Goal: Transaction & Acquisition: Book appointment/travel/reservation

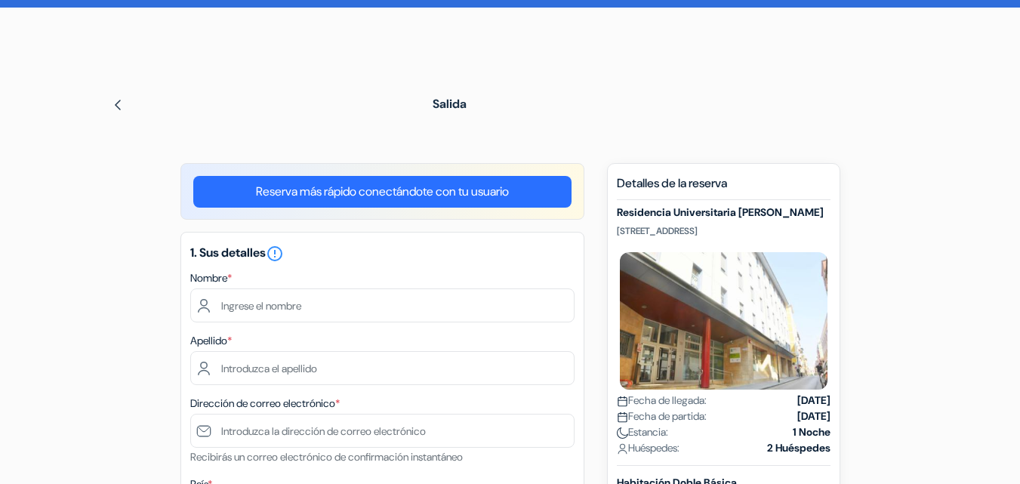
scroll to position [49, 0]
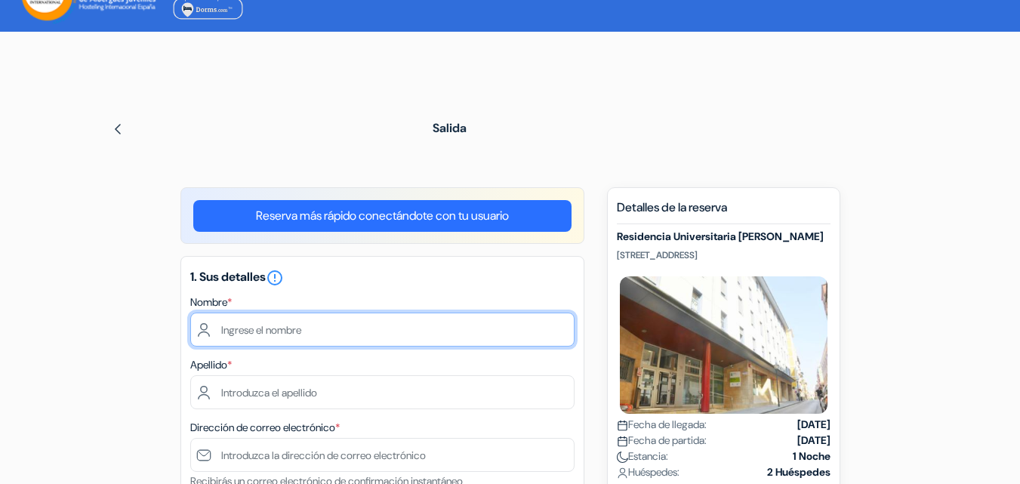
click at [264, 329] on input "text" at bounding box center [382, 330] width 384 height 34
type input "María"
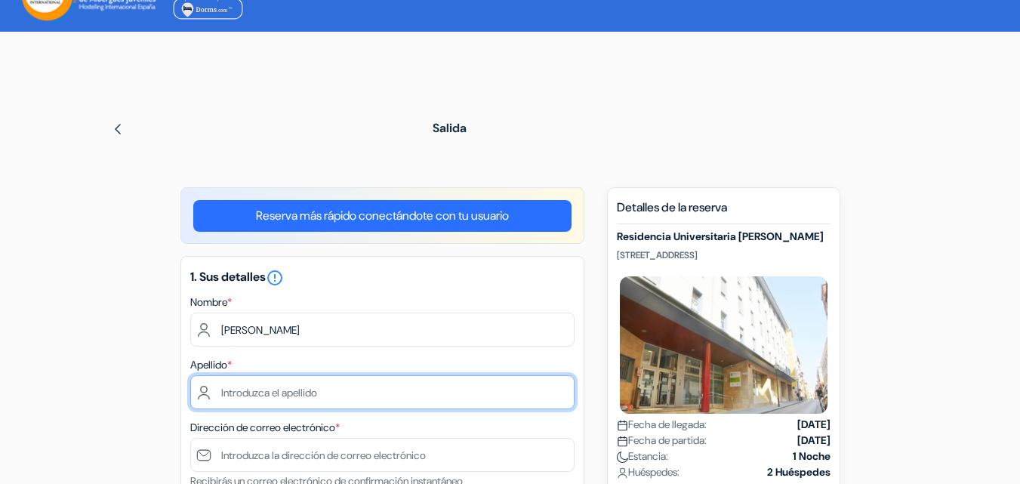
click at [310, 394] on input "text" at bounding box center [382, 392] width 384 height 34
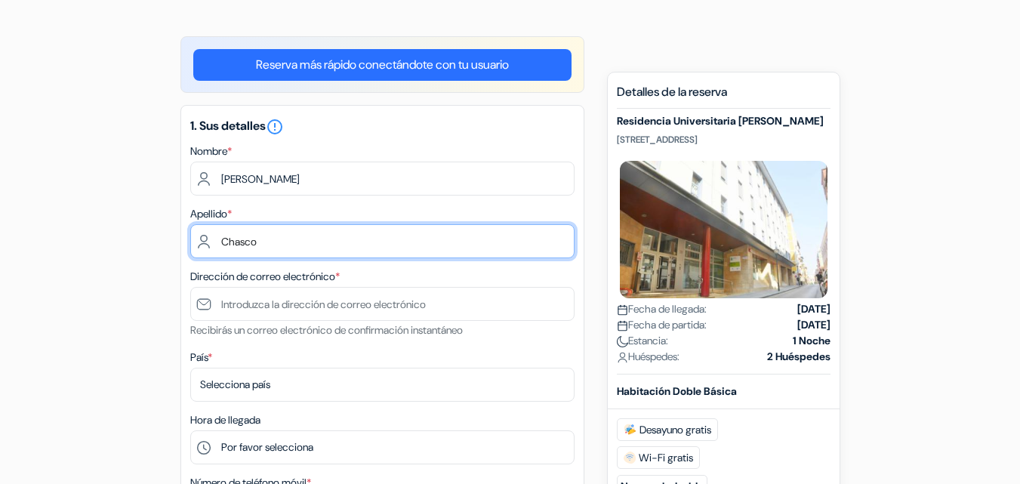
type input "Chasco"
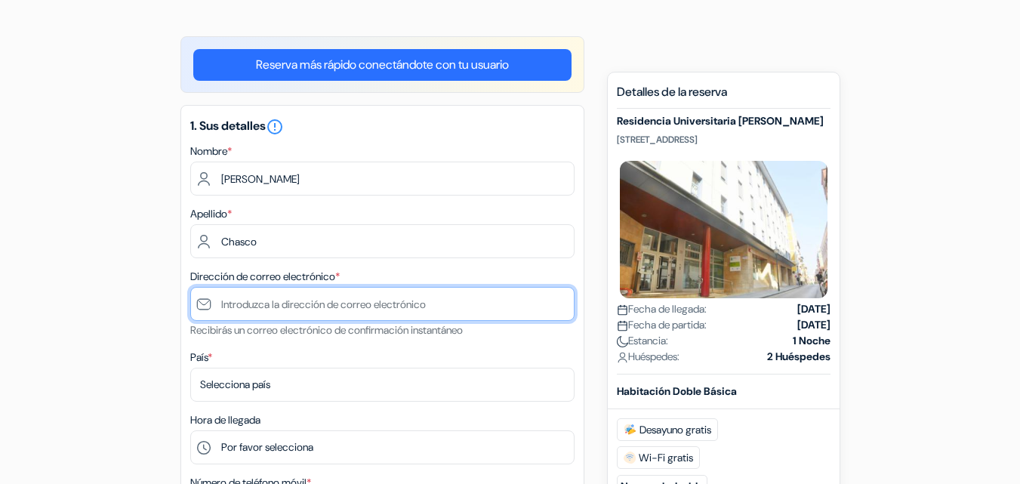
click at [261, 307] on input "text" at bounding box center [382, 304] width 384 height 34
type input "[EMAIL_ADDRESS][DOMAIN_NAME]"
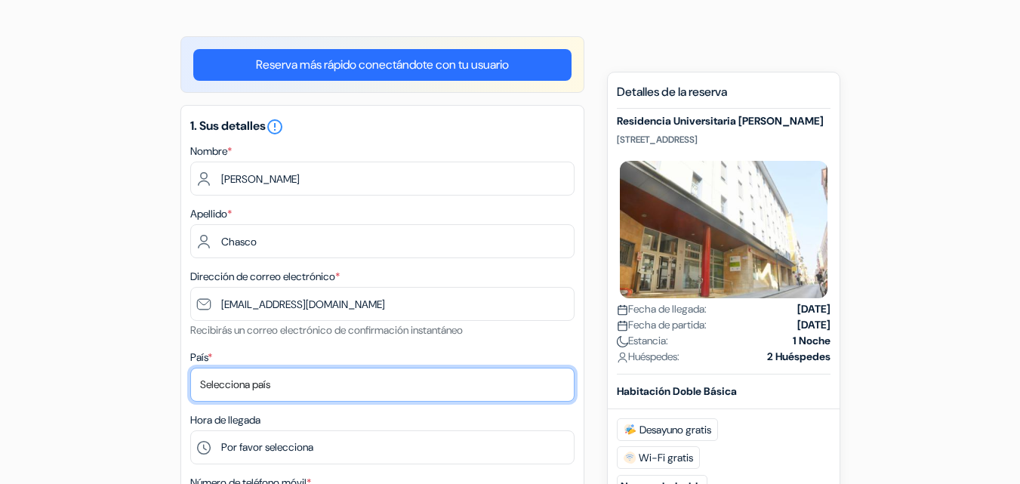
click at [230, 384] on select "Selecciona país Abjasia Afganistán Albania Alemania Andorra Angola Anguila Anti…" at bounding box center [382, 385] width 384 height 34
select select "62"
click at [190, 368] on select "Selecciona país Abjasia Afganistán Albania Alemania Andorra Angola Anguila Anti…" at bounding box center [382, 385] width 384 height 34
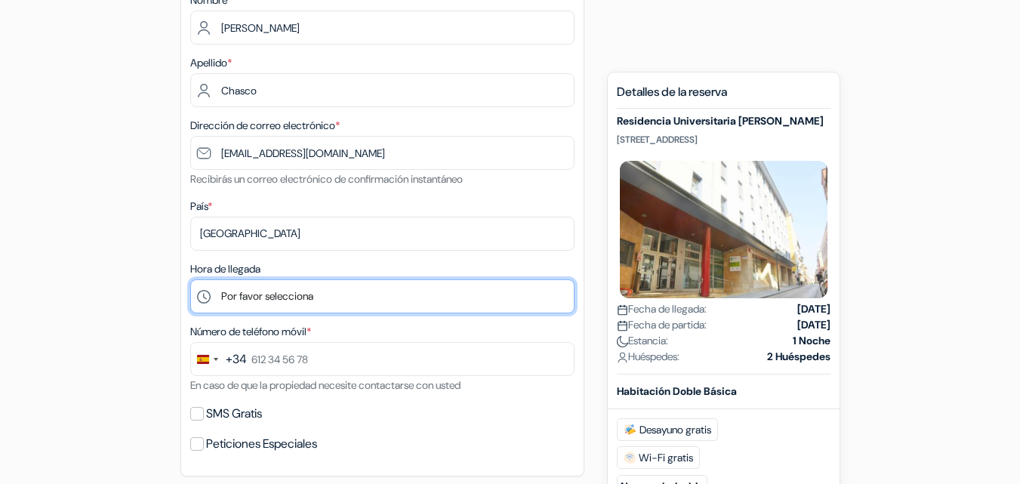
click at [396, 292] on select "Por favor selecciona 1:00 2:00 3:00 4:00 5:00 6:00 7:00 8:00 9:00 10:00 11:00 1…" at bounding box center [382, 296] width 384 height 34
select select "19"
click at [190, 279] on select "Por favor selecciona 1:00 2:00 3:00 4:00 5:00 6:00 7:00 8:00 9:00 10:00 11:00 1…" at bounding box center [382, 296] width 384 height 34
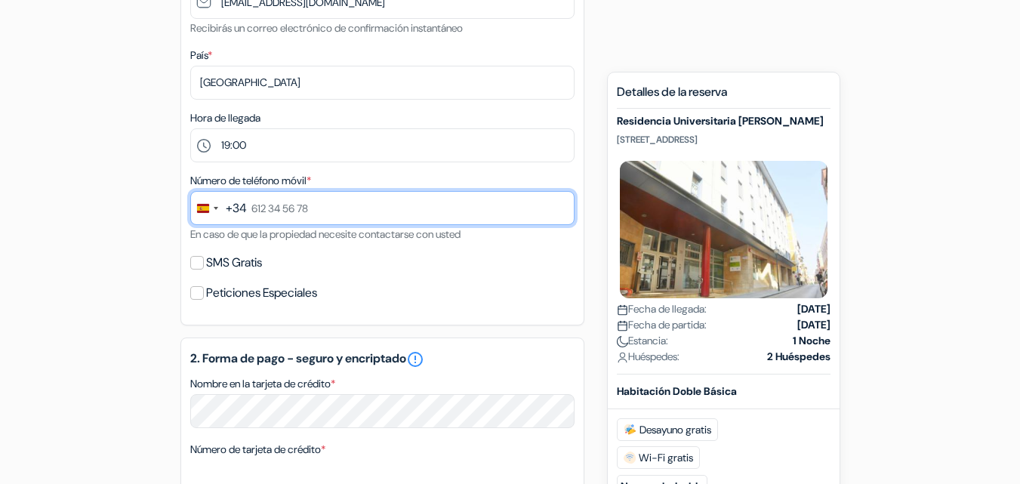
click at [294, 206] on input "text" at bounding box center [382, 208] width 384 height 34
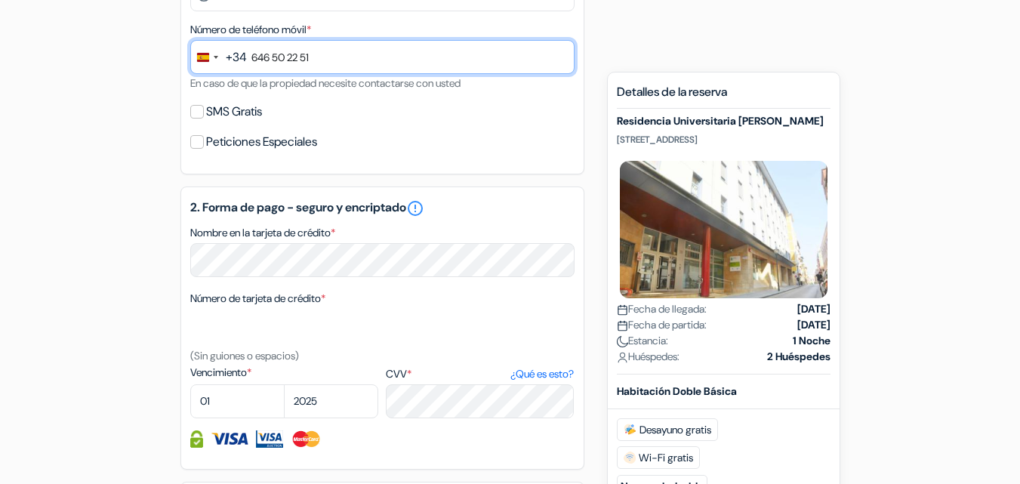
type input "646 50 22 51"
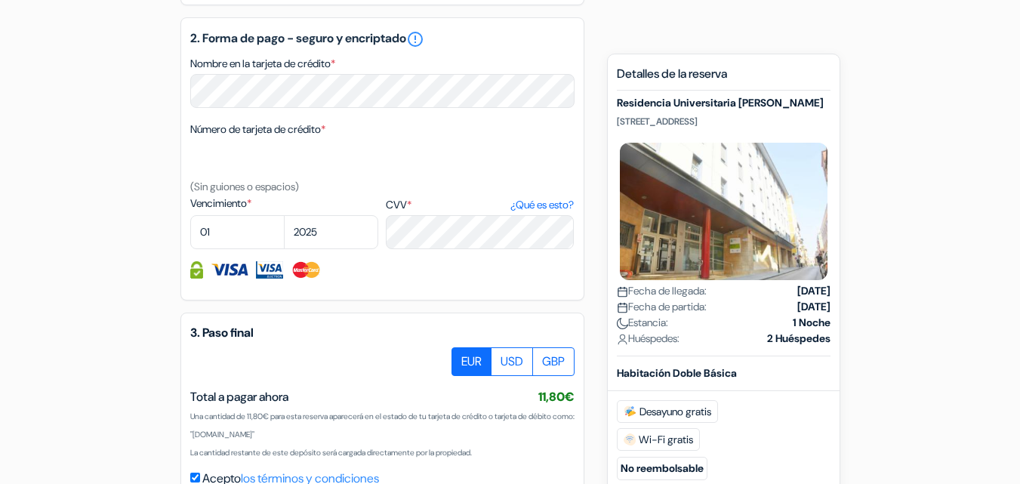
scroll to position [898, 0]
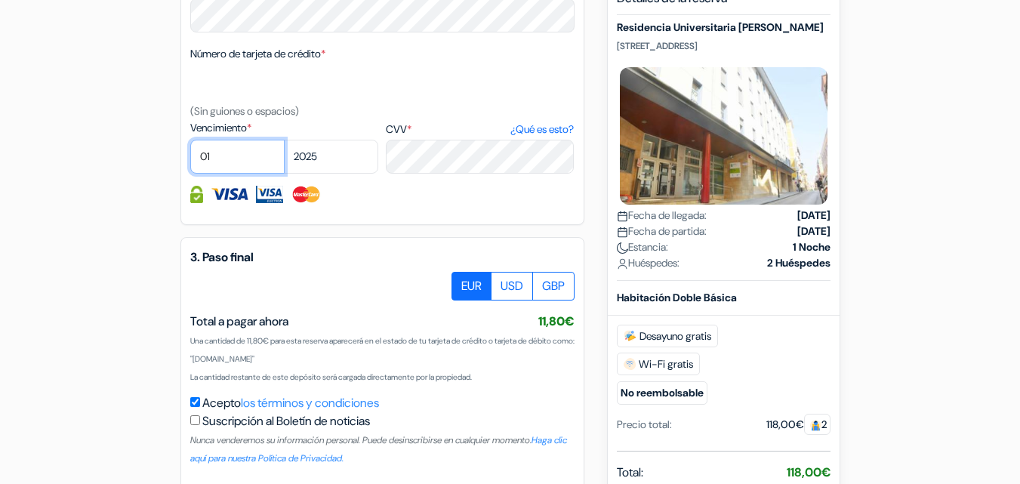
click at [225, 164] on select "01 02 03 04 05 06 07 08 09 10 11 12" at bounding box center [237, 157] width 94 height 34
select select "07"
click at [190, 140] on select "01 02 03 04 05 06 07 08 09 10 11 12" at bounding box center [237, 157] width 94 height 34
click at [340, 159] on select "2025 2026 2027 2028 2029 2030 2031 2032 2033 2034 2035 2036 2037 2038 2039 2040…" at bounding box center [331, 157] width 94 height 34
select select "2027"
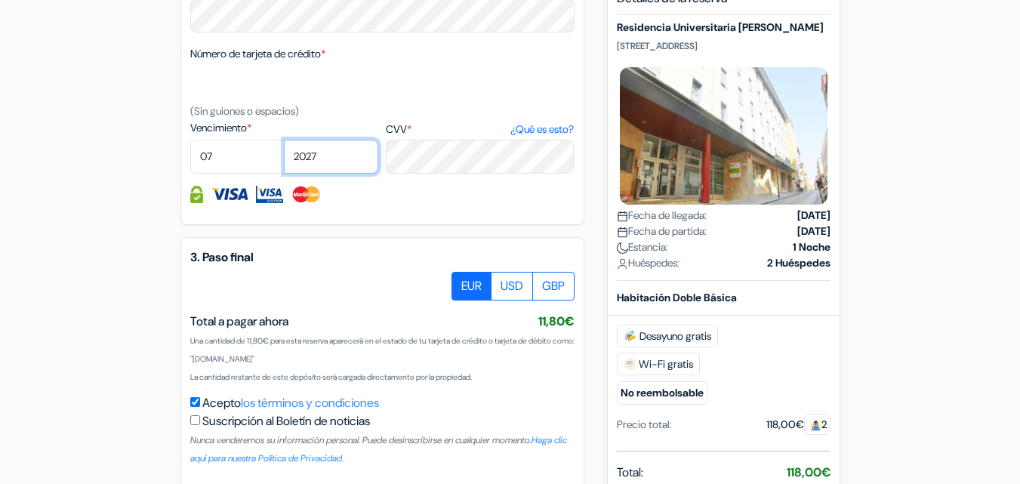
click at [284, 140] on select "2025 2026 2027 2028 2029 2030 2031 2032 2033 2034 2035 2036 2037 2038 2039 2040…" at bounding box center [331, 157] width 94 height 34
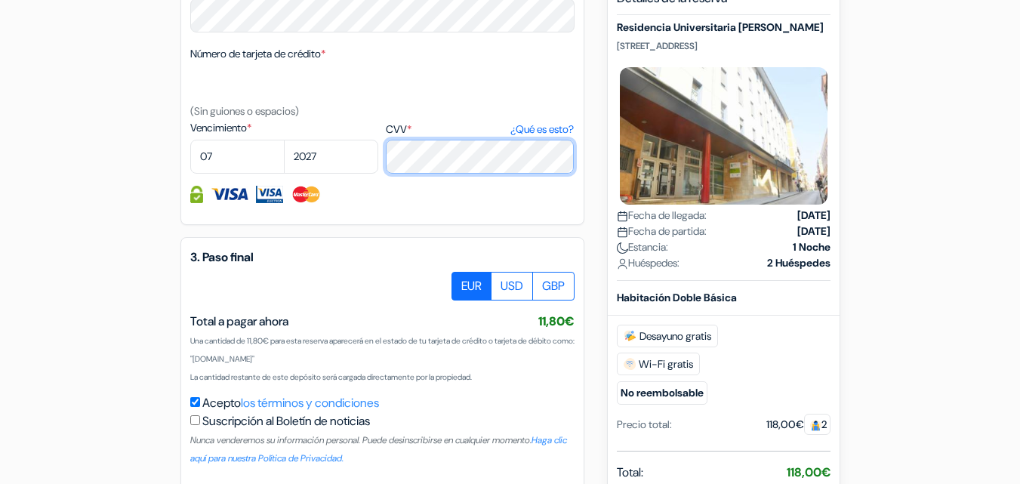
scroll to position [974, 0]
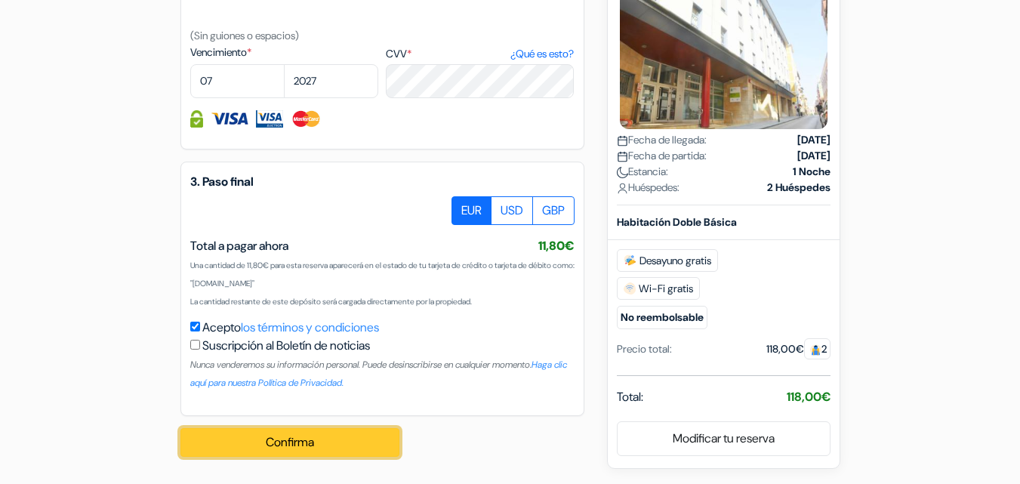
click at [292, 443] on button "Confirma" at bounding box center [290, 442] width 219 height 29
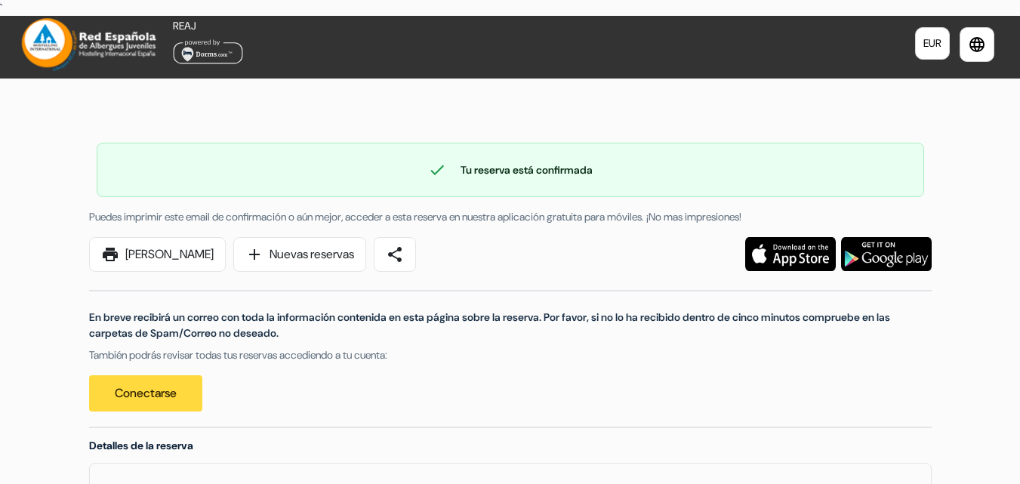
click at [612, 91] on div at bounding box center [510, 96] width 1020 height 34
click at [212, 48] on img at bounding box center [208, 51] width 70 height 26
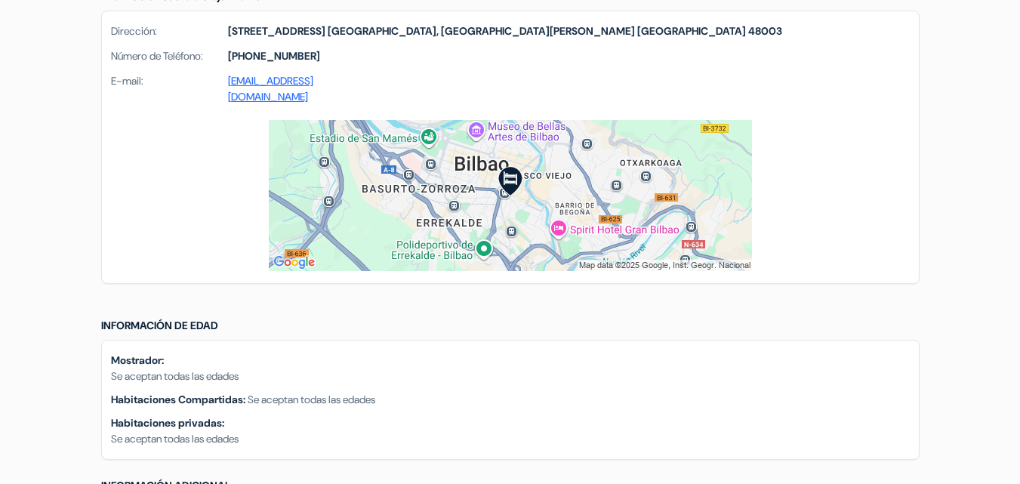
scroll to position [1381, 0]
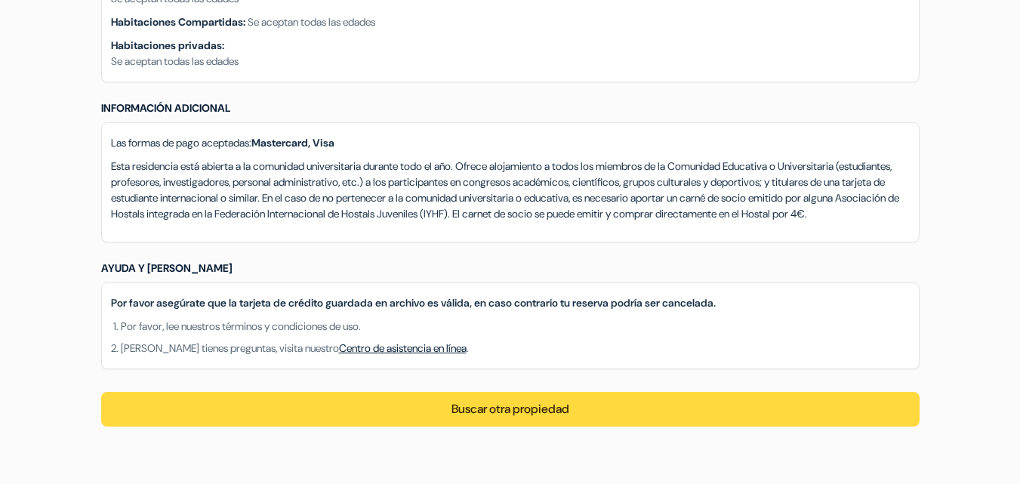
click at [373, 346] on link "Centro de asistencia en línea" at bounding box center [403, 348] width 128 height 14
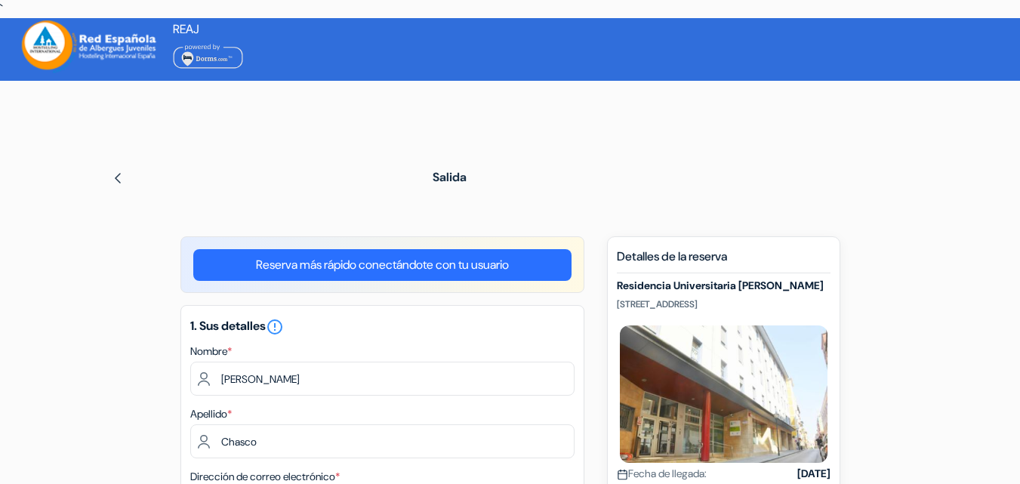
select select "62"
select select "19"
select select "07"
select select "2027"
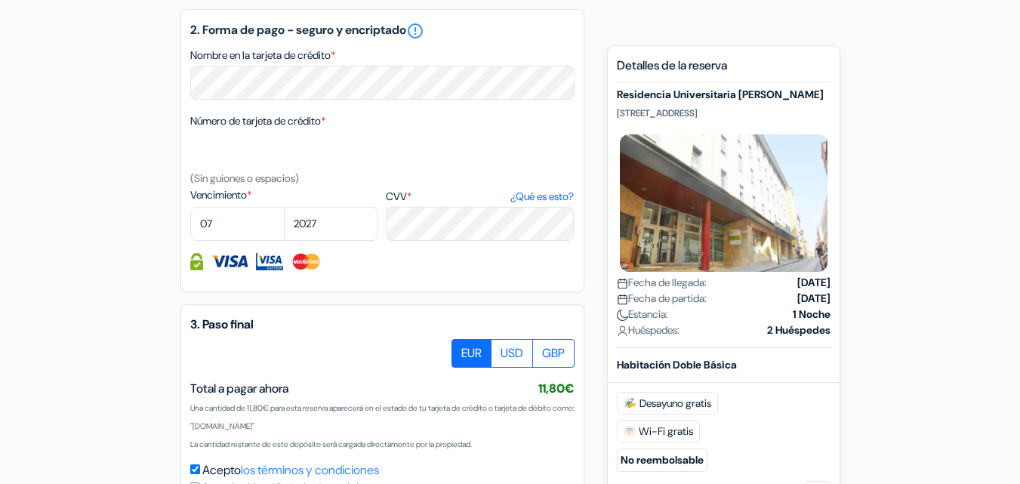
scroll to position [974, 0]
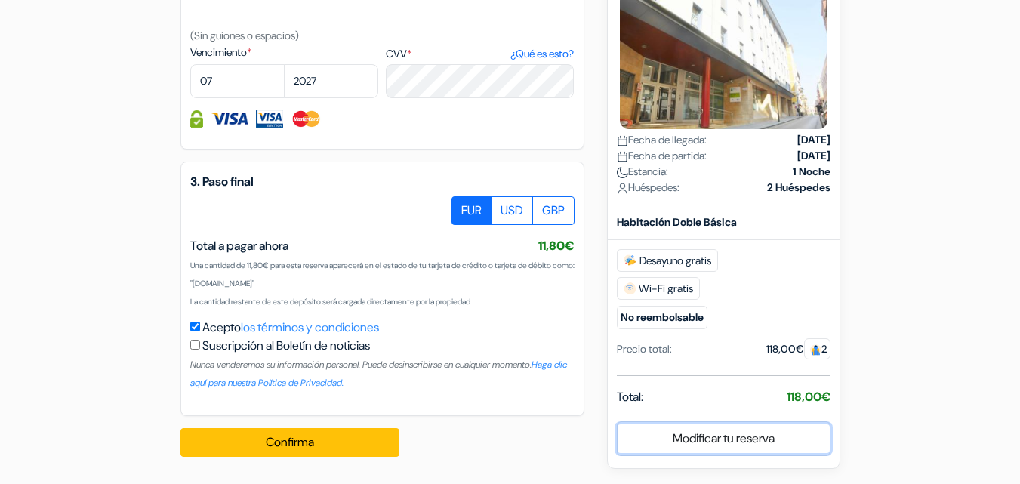
click at [739, 440] on link "Modificar tu reserva" at bounding box center [724, 438] width 212 height 29
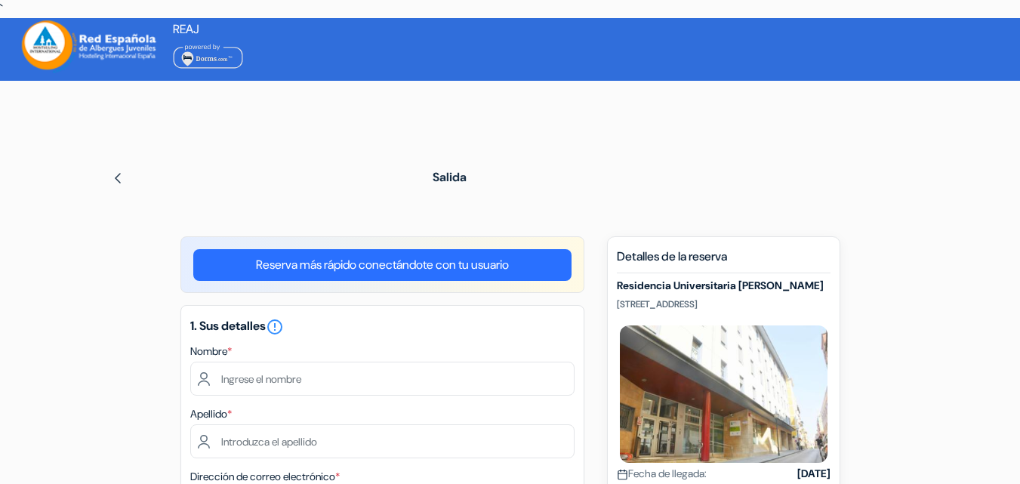
scroll to position [151, 0]
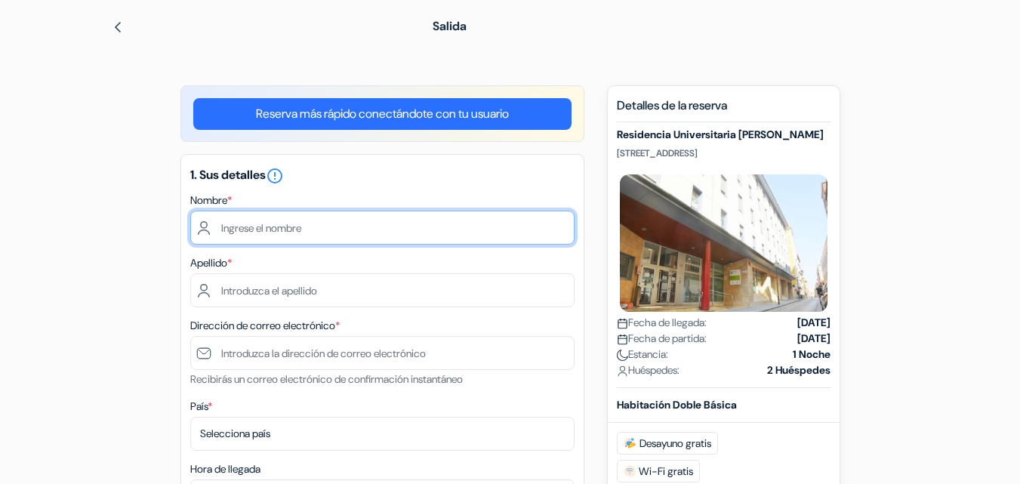
click at [310, 232] on input "text" at bounding box center [382, 228] width 384 height 34
type input "María"
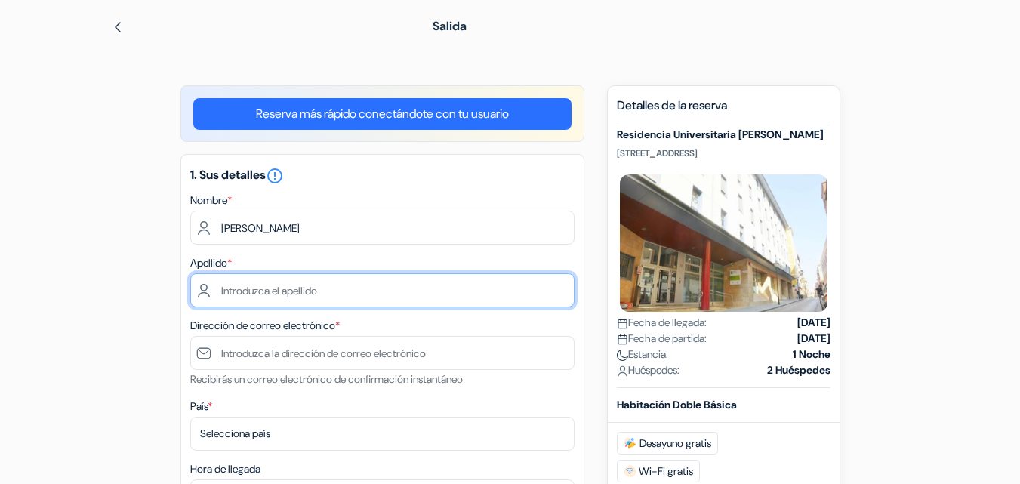
click at [292, 290] on input "text" at bounding box center [382, 290] width 384 height 34
type input "Chasco"
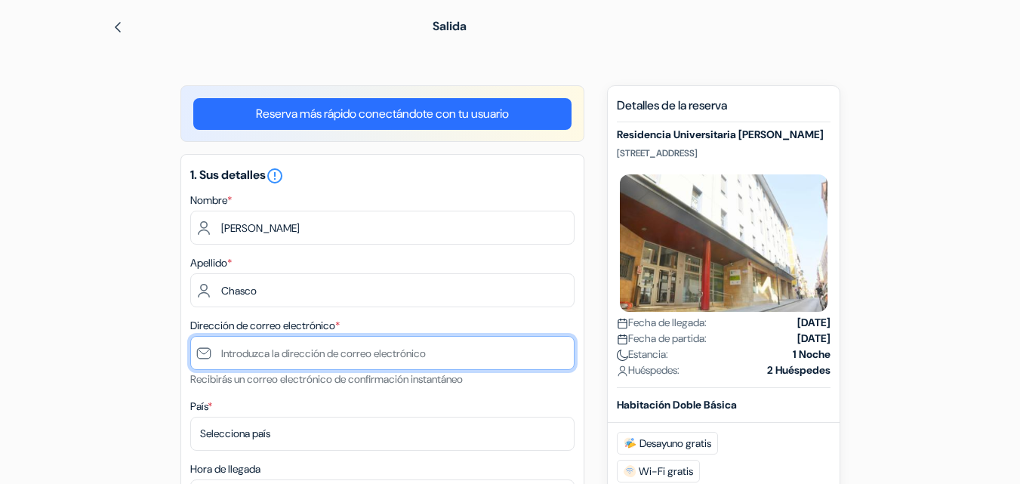
click at [310, 359] on input "text" at bounding box center [382, 353] width 384 height 34
type input "[EMAIL_ADDRESS][DOMAIN_NAME]"
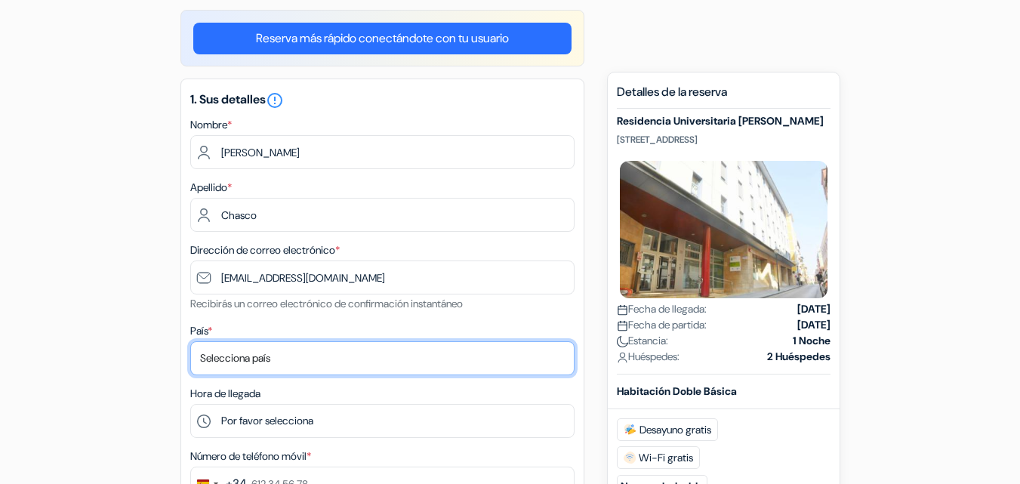
click at [299, 365] on select "Selecciona país Abjasia Afganistán Albania Alemania Andorra Angola Anguila Anti…" at bounding box center [382, 358] width 384 height 34
select select "62"
click at [190, 341] on select "Selecciona país Abjasia Afganistán Albania Alemania Andorra Angola Anguila Anti…" at bounding box center [382, 358] width 384 height 34
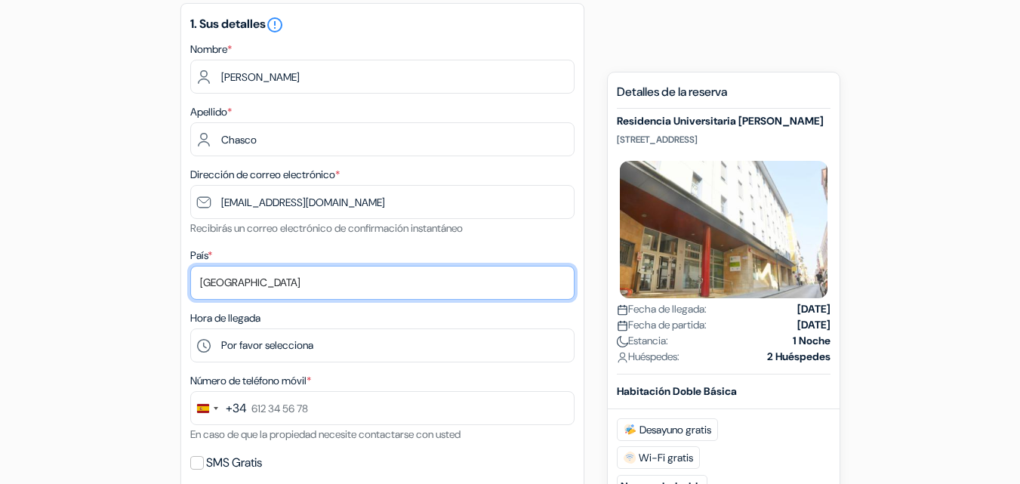
scroll to position [378, 0]
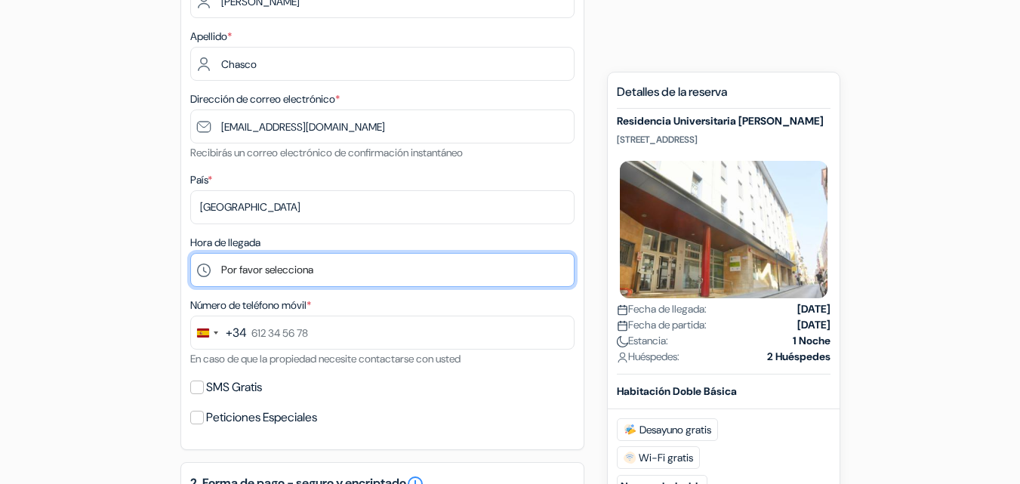
click at [309, 270] on select "Por favor selecciona 1:00 2:00 3:00 4:00 5:00 6:00 7:00 8:00 9:00 10:00 11:00 1…" at bounding box center [382, 270] width 384 height 34
select select "18"
click at [190, 253] on select "Por favor selecciona 1:00 2:00 3:00 4:00 5:00 6:00 7:00 8:00 9:00 10:00 11:00 1…" at bounding box center [382, 270] width 384 height 34
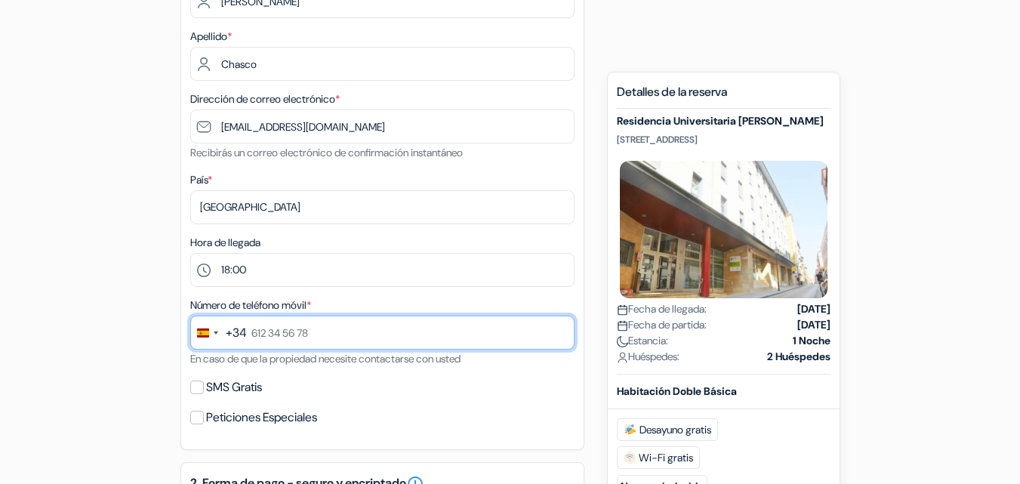
click at [319, 328] on input "text" at bounding box center [382, 333] width 384 height 34
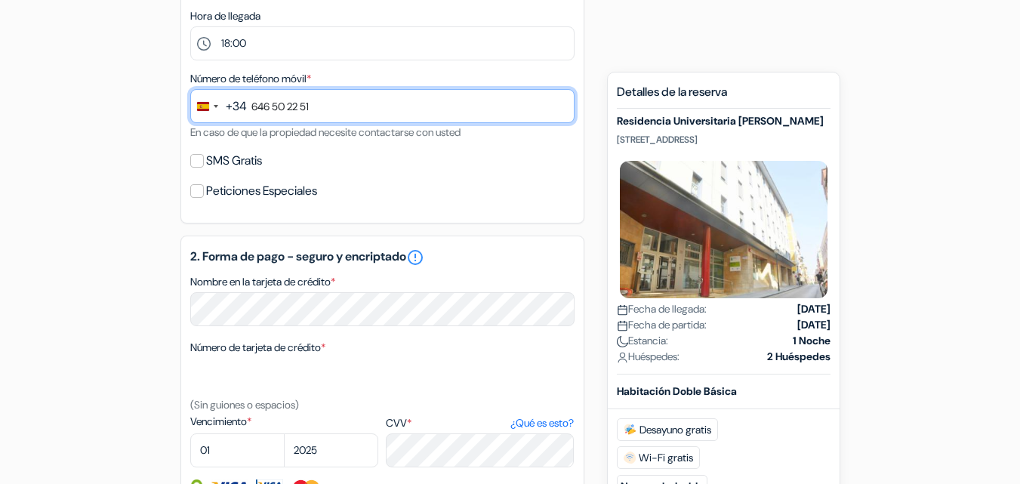
scroll to position [680, 0]
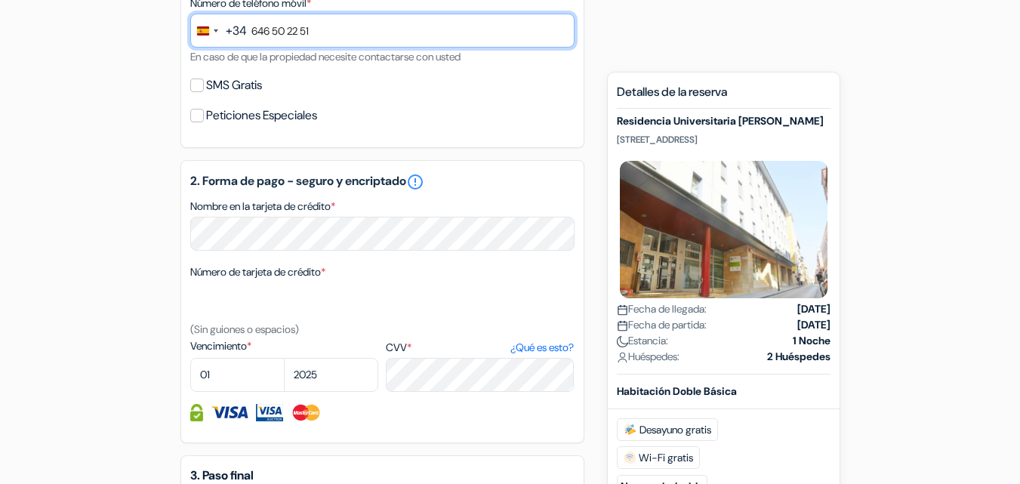
type input "646 50 22 51"
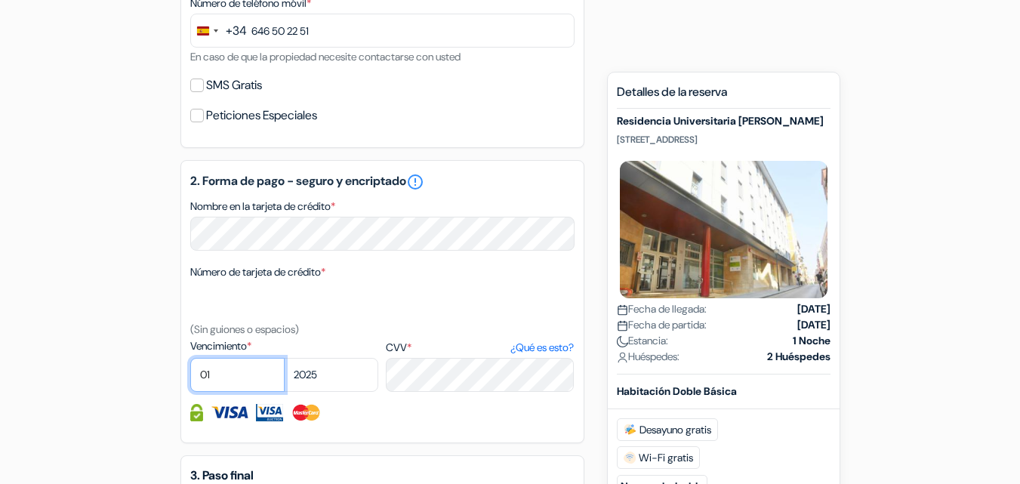
click at [245, 372] on select "01 02 03 04 05 06 07 08 09 10 11 12" at bounding box center [237, 375] width 94 height 34
select select "07"
click at [190, 358] on select "01 02 03 04 05 06 07 08 09 10 11 12" at bounding box center [237, 375] width 94 height 34
click at [337, 371] on select "2025 2026 2027 2028 2029 2030 2031 2032 2033 2034 2035 2036 2037 2038 2039 2040…" at bounding box center [331, 375] width 94 height 34
select select "2027"
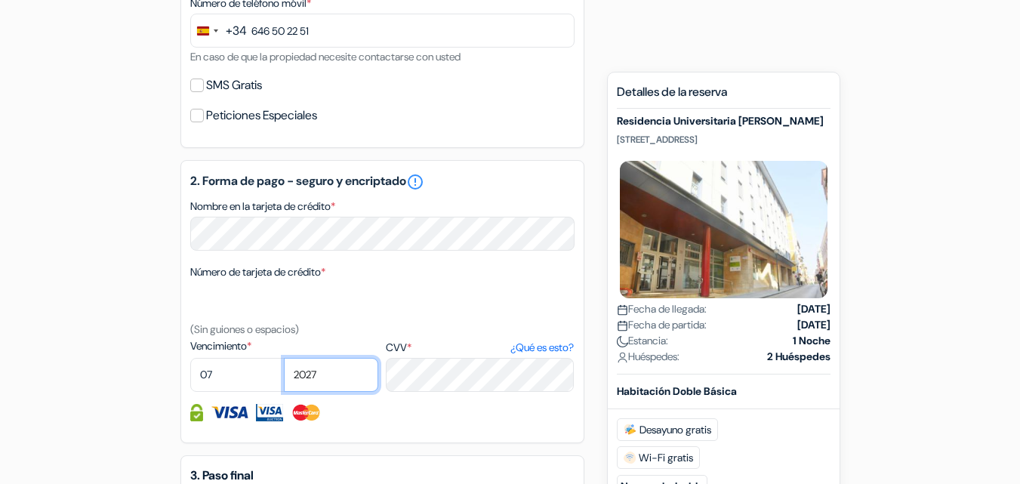
click at [284, 358] on select "2025 2026 2027 2028 2029 2030 2031 2032 2033 2034 2035 2036 2037 2038 2039 2040…" at bounding box center [331, 375] width 94 height 34
click at [930, 292] on div "add_box Residencia Universitaria Blas de Otero C/ Cortes, 38, Bilbao, España De…" at bounding box center [510, 160] width 861 height 1206
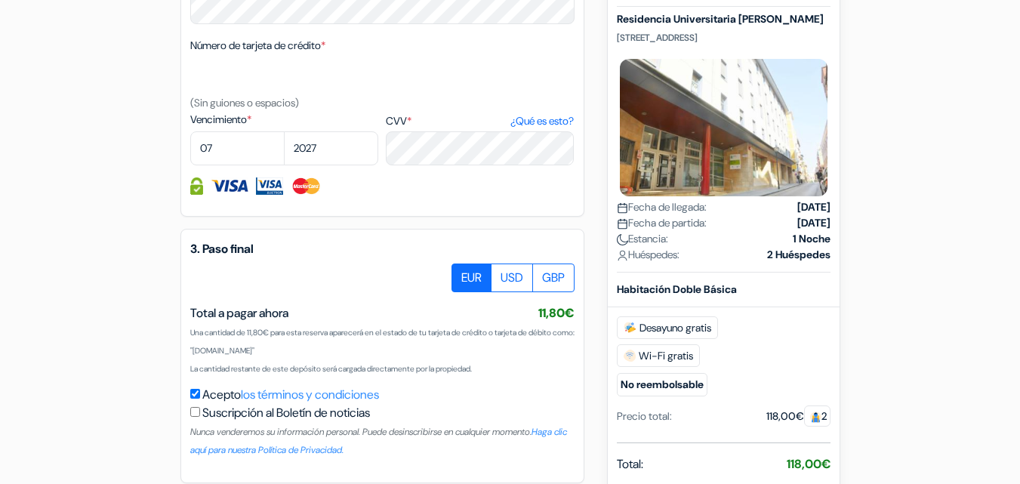
scroll to position [974, 0]
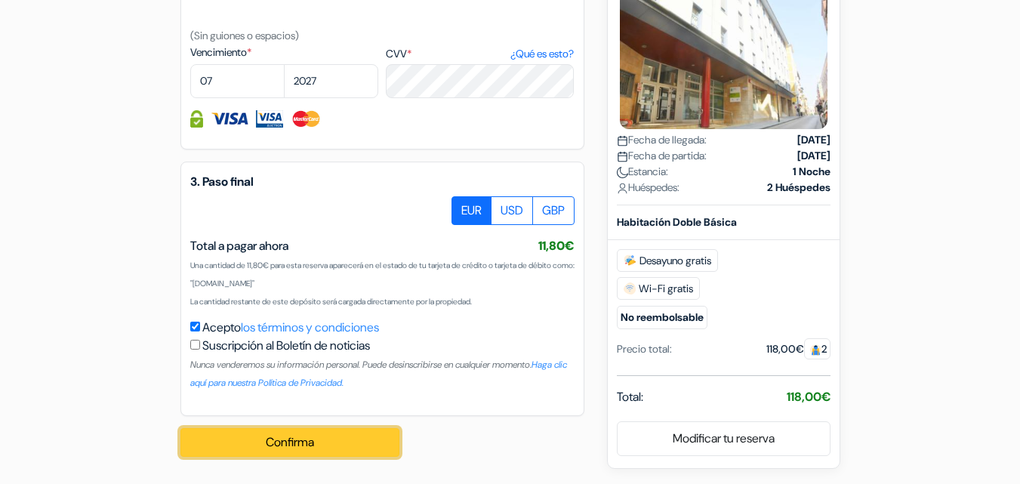
click at [353, 446] on button "Confirma" at bounding box center [290, 442] width 219 height 29
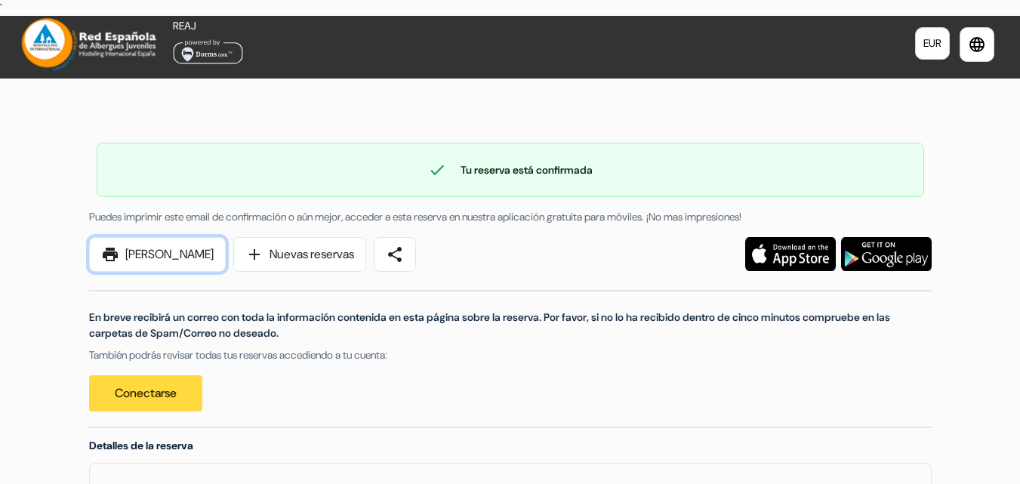
click at [168, 258] on link "print [PERSON_NAME]" at bounding box center [157, 254] width 137 height 35
